Goal: Communication & Community: Answer question/provide support

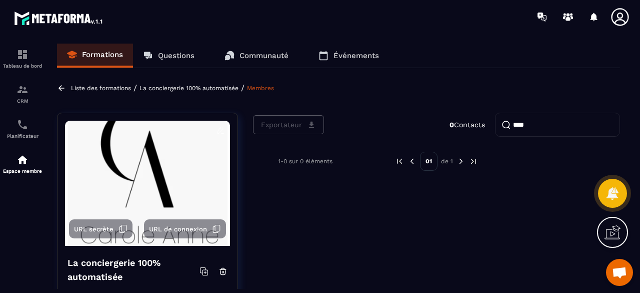
click at [543, 122] on input "***" at bounding box center [557, 125] width 125 height 24
paste input "***"
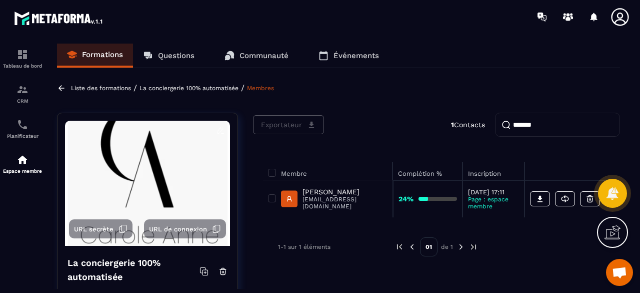
type input "******"
click at [163, 55] on p "Questions" at bounding box center [176, 55] width 37 height 9
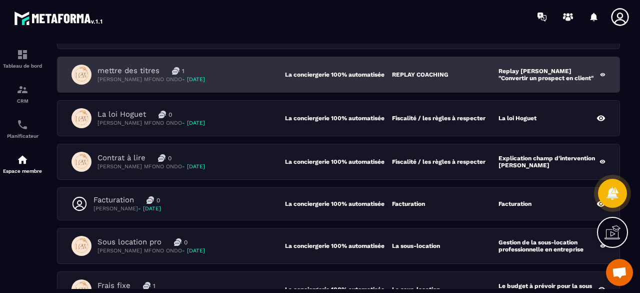
scroll to position [200, 0]
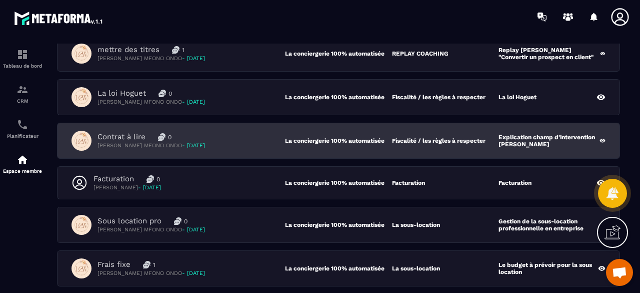
click at [241, 133] on div "Contrat à lire 0 [PERSON_NAME] MFONO ONDO - [DATE]" at bounding box center [179, 141] width 214 height 20
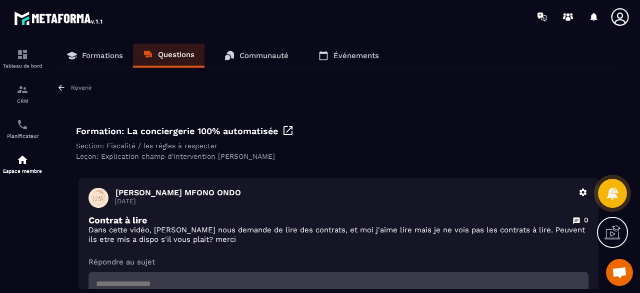
click at [168, 50] on link "Questions" at bounding box center [169, 56] width 72 height 24
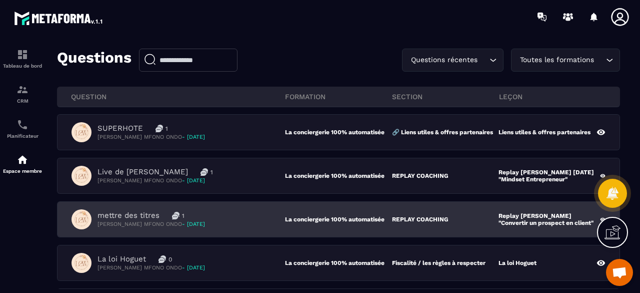
scroll to position [100, 0]
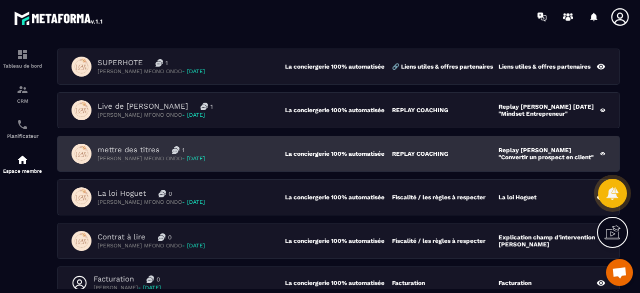
click at [233, 141] on div "mettre des titres 1 [PERSON_NAME] MFONO ONDO - [DATE] La conciergerie 100% auto…" at bounding box center [339, 153] width 562 height 35
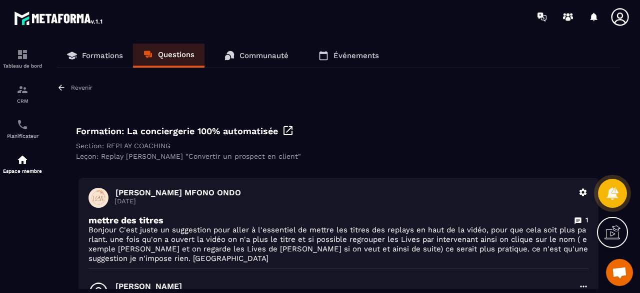
click at [161, 52] on p "Questions" at bounding box center [176, 54] width 37 height 9
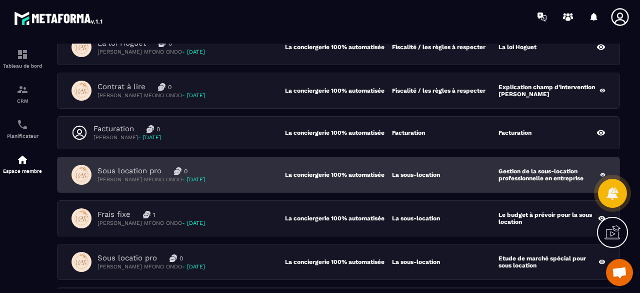
scroll to position [300, 0]
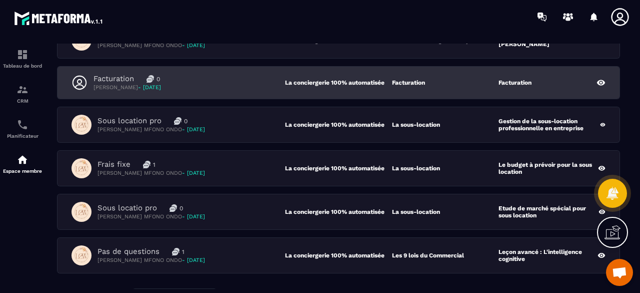
click at [221, 77] on div "Facturation 0 [PERSON_NAME] - [DATE]" at bounding box center [179, 82] width 214 height 17
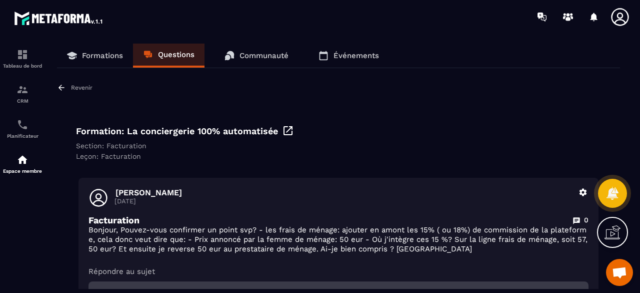
click at [170, 68] on div "Formations Questions Communauté Événements Revenir Formation: La conciergerie 1…" at bounding box center [338, 166] width 583 height 245
click at [179, 62] on link "Questions" at bounding box center [169, 56] width 72 height 24
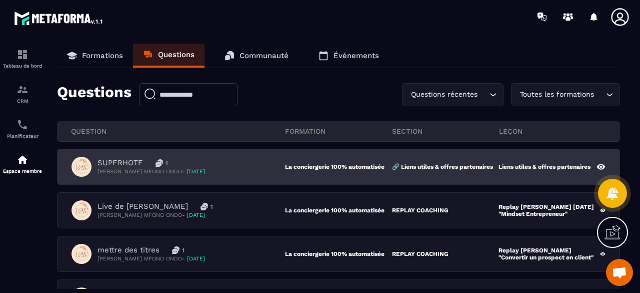
click at [221, 168] on div "SUPERHOTE 1 [PERSON_NAME] MFONO ONDO - [DATE]" at bounding box center [179, 167] width 214 height 20
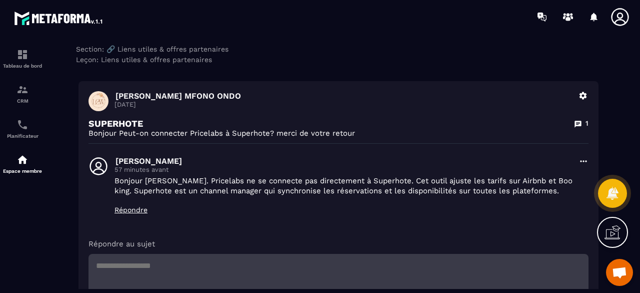
scroll to position [100, 0]
